Goal: Task Accomplishment & Management: Complete application form

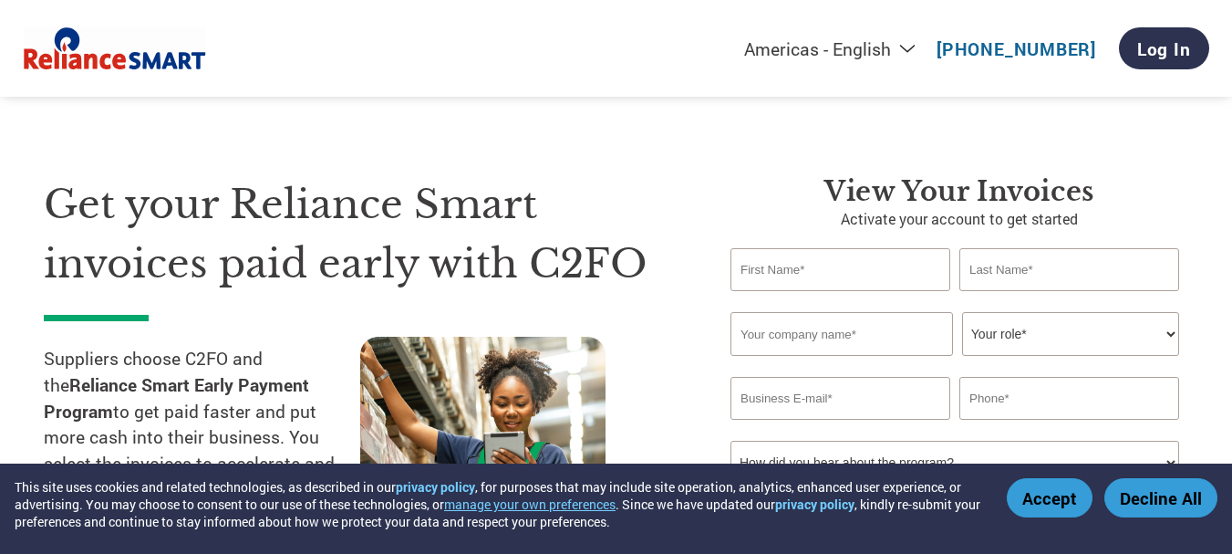
scroll to position [91, 0]
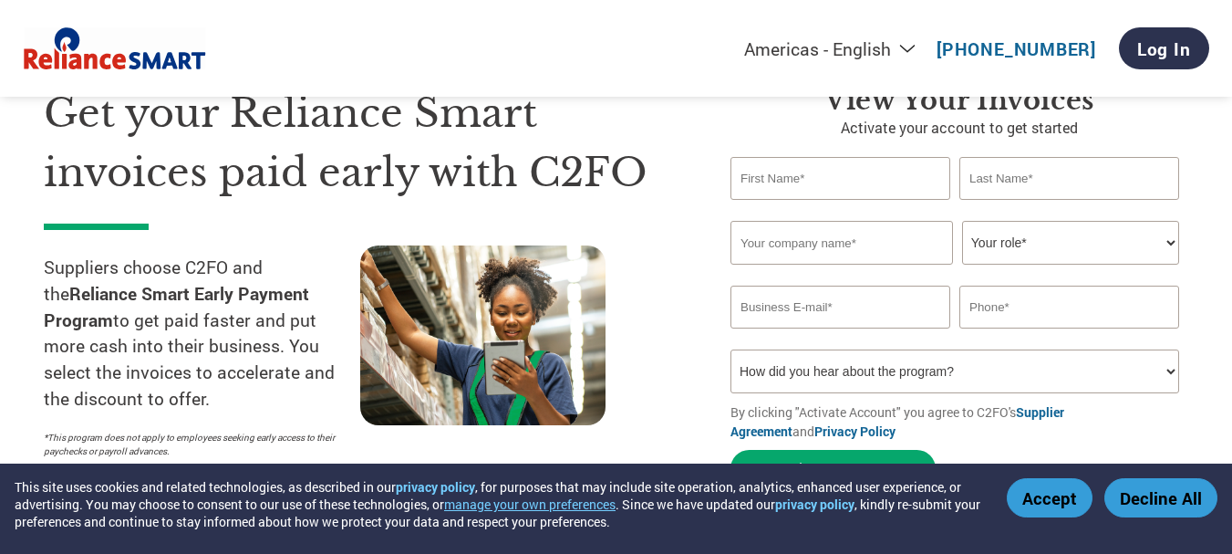
click at [846, 180] on input "text" at bounding box center [840, 178] width 220 height 43
click at [1170, 367] on select "How did you hear about the program? Received a letter Email Social Media Online…" at bounding box center [954, 371] width 449 height 44
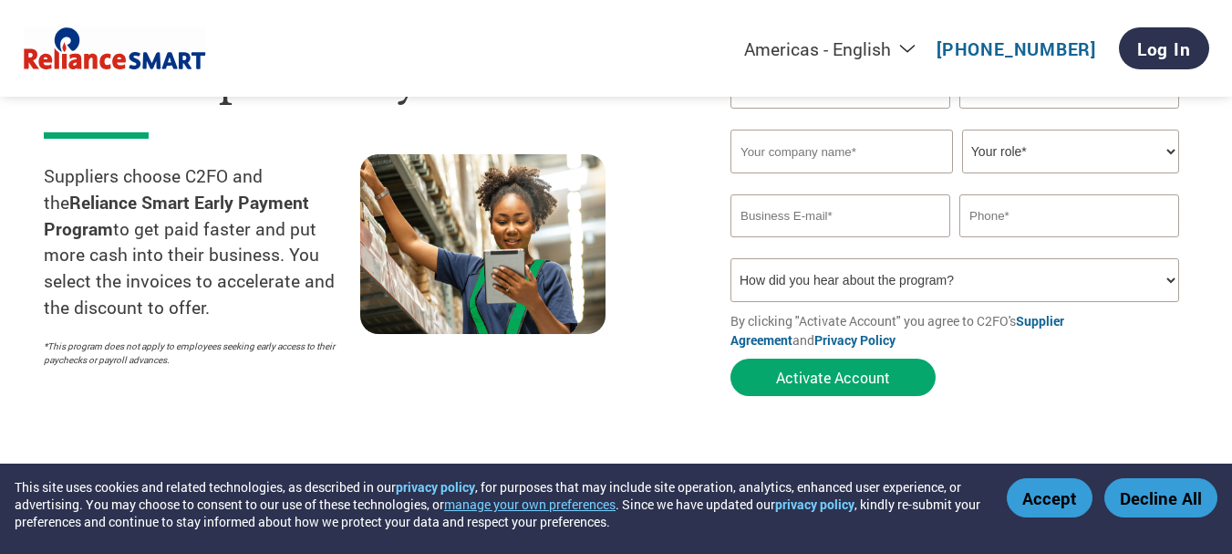
scroll to position [0, 0]
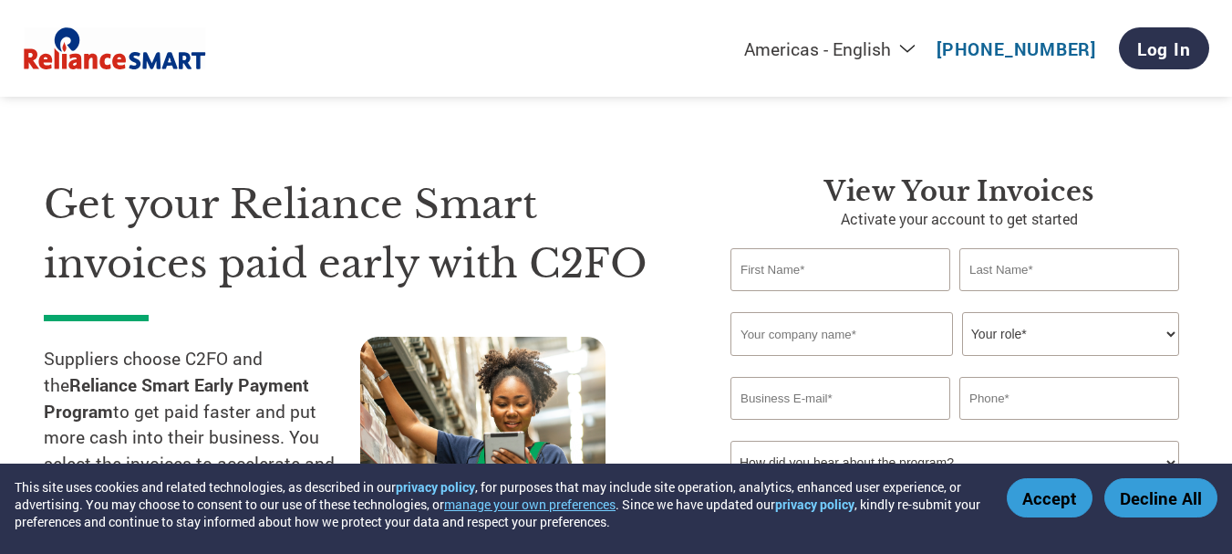
click at [806, 266] on input "text" at bounding box center [840, 269] width 220 height 43
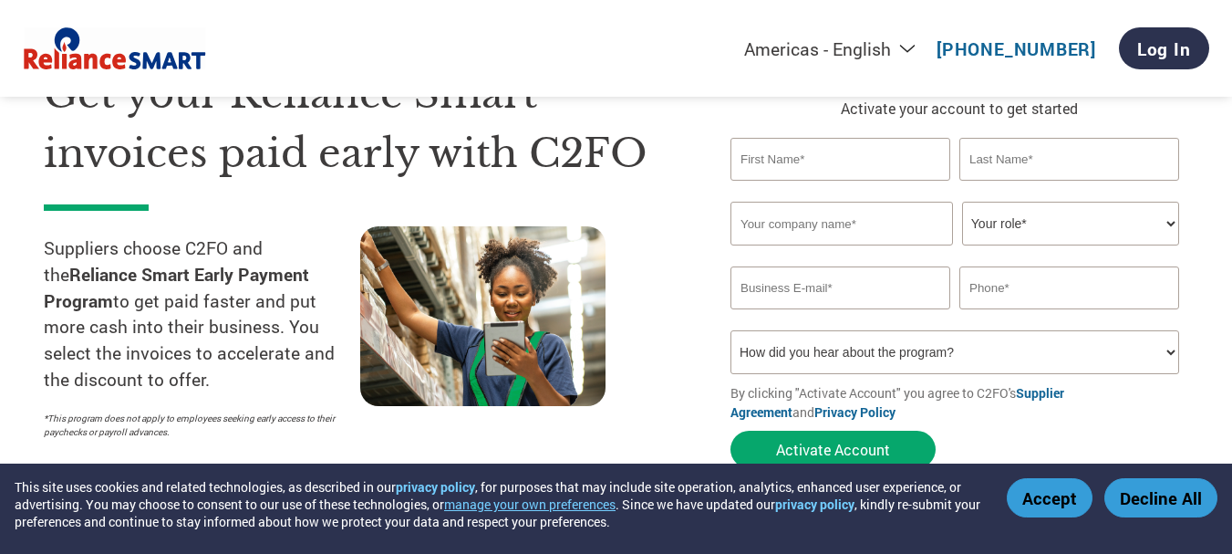
scroll to position [91, 0]
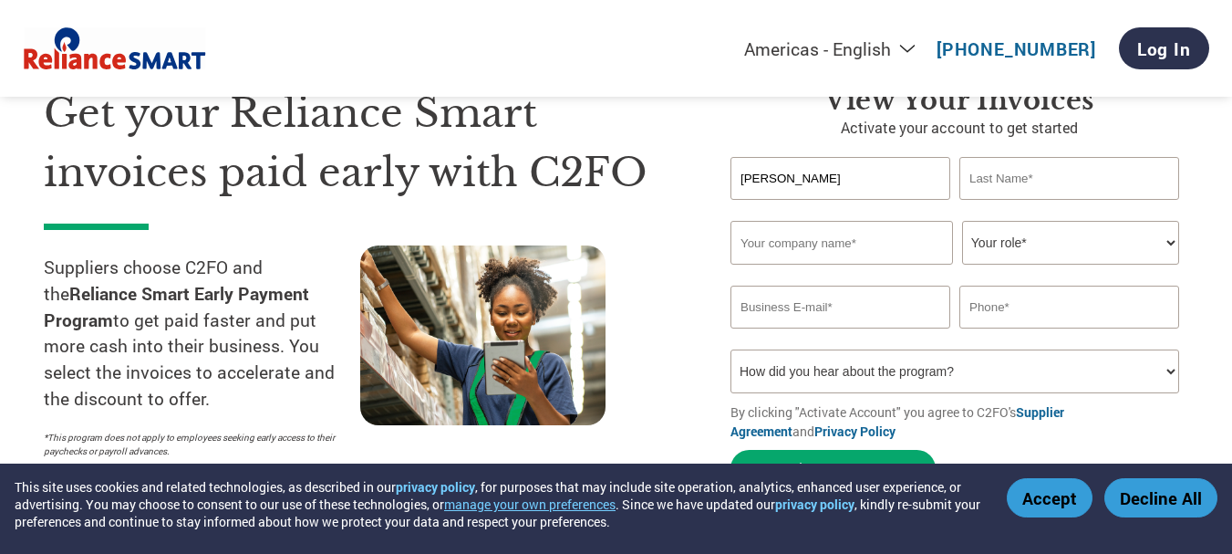
type input "[PERSON_NAME]"
type input "PAL"
type input "KEVEBTER AGRO LIMITED"
select select "ACCOUNTING"
click at [800, 314] on input "email" at bounding box center [840, 306] width 220 height 43
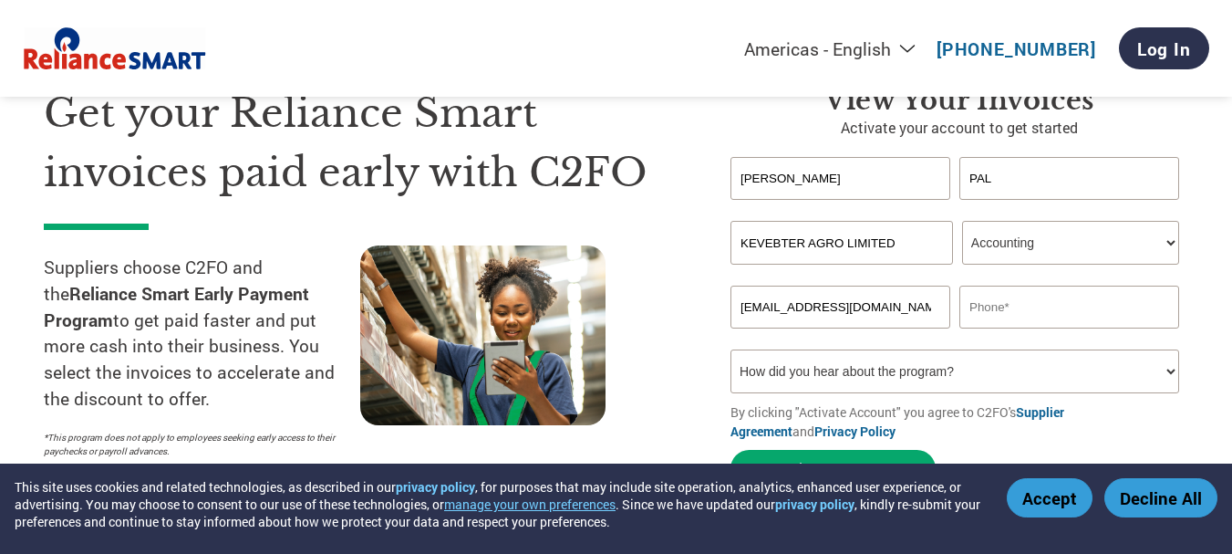
type input "[EMAIL_ADDRESS][DOMAIN_NAME]"
type input "9231503872"
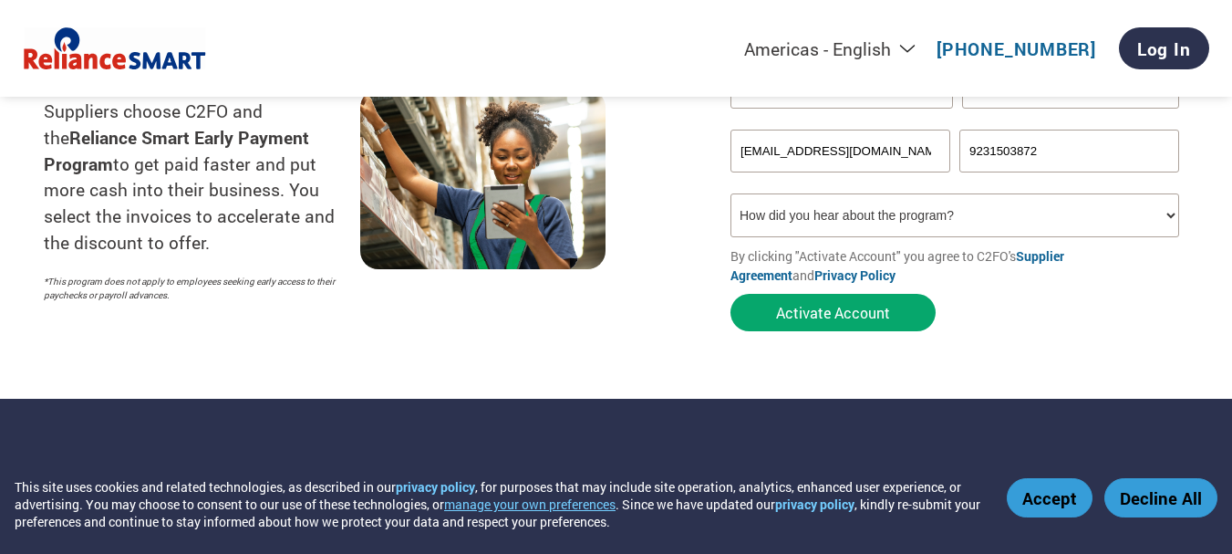
scroll to position [182, 0]
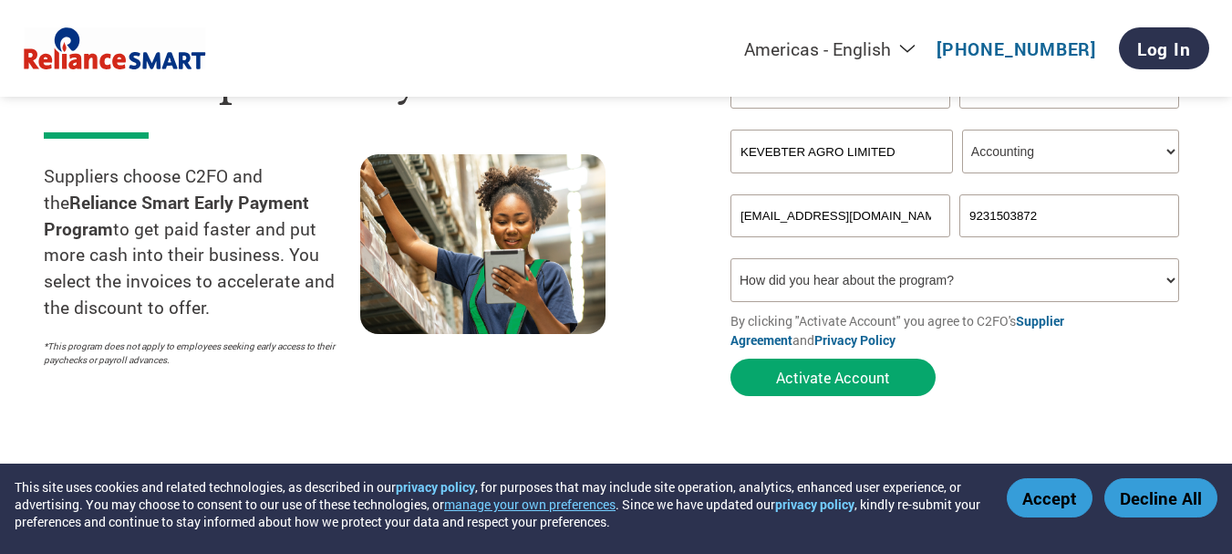
click at [1064, 320] on link "Supplier Agreement" at bounding box center [897, 330] width 334 height 36
